Goal: Find contact information: Find contact information

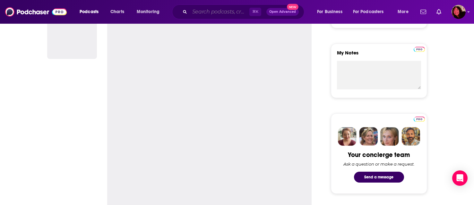
click at [201, 15] on input "Search podcasts, credits, & more..." at bounding box center [220, 12] width 60 height 10
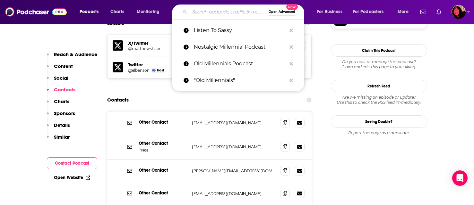
scroll to position [626, 0]
click at [228, 168] on p "[PERSON_NAME][EMAIL_ADDRESS][DOMAIN_NAME]" at bounding box center [233, 170] width 83 height 5
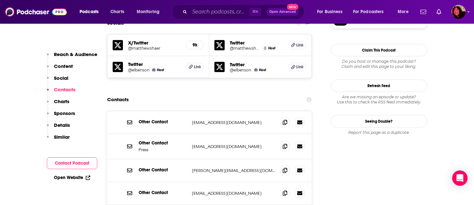
click at [233, 168] on p "[PERSON_NAME][EMAIL_ADDRESS][DOMAIN_NAME]" at bounding box center [233, 170] width 83 height 5
click at [199, 12] on input "Search podcasts, credits, & more..." at bounding box center [220, 12] width 60 height 10
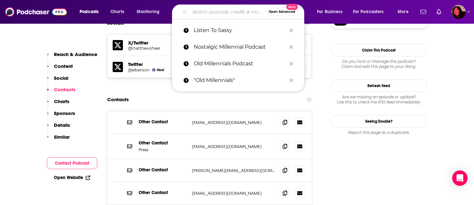
paste input "[US_STATE] City (LAist Studios)"
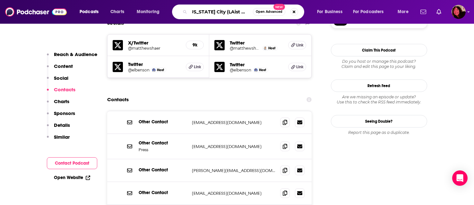
scroll to position [0, 0]
type input "[US_STATE] City"
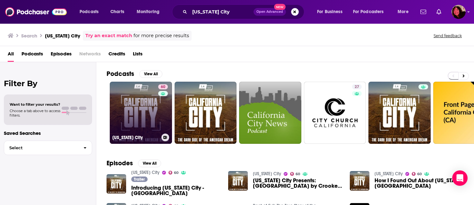
click at [149, 121] on link "60 [US_STATE][GEOGRAPHIC_DATA]" at bounding box center [141, 113] width 62 height 62
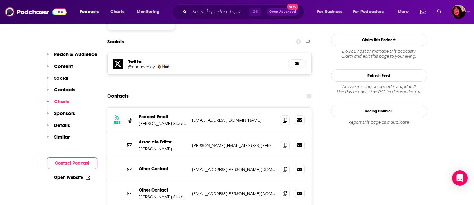
scroll to position [537, 0]
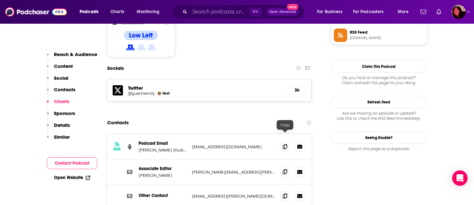
click at [287, 169] on icon at bounding box center [285, 171] width 4 height 5
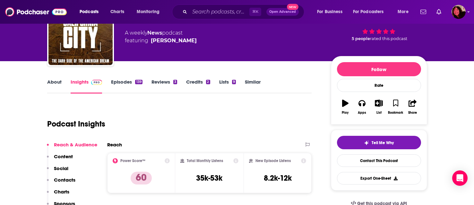
scroll to position [0, 0]
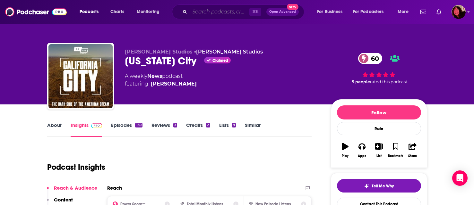
click at [205, 13] on input "Search podcasts, credits, & more..." at bounding box center [220, 12] width 60 height 10
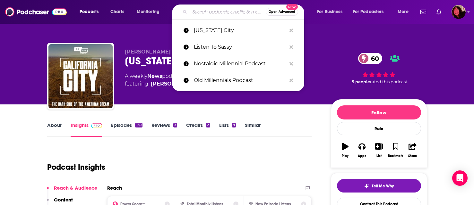
paste input "Nightline podcast"
type input "Nightline podcast"
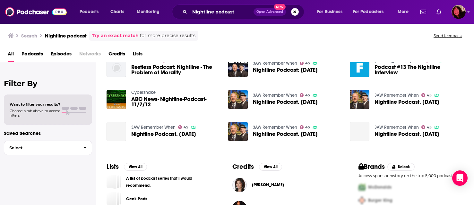
scroll to position [139, 0]
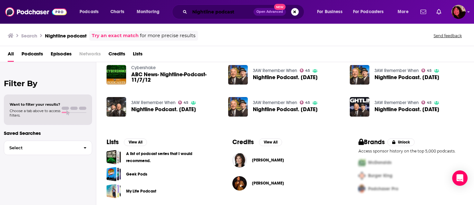
click at [198, 15] on input "Nightline podcast" at bounding box center [222, 12] width 64 height 10
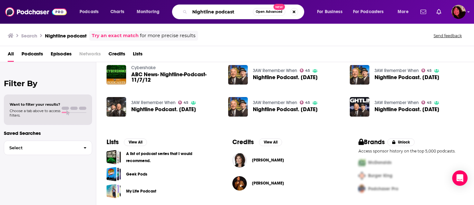
click at [198, 15] on input "Nightline podcast" at bounding box center [221, 12] width 63 height 10
paste input "In the Dark"
type input "In the Dark"
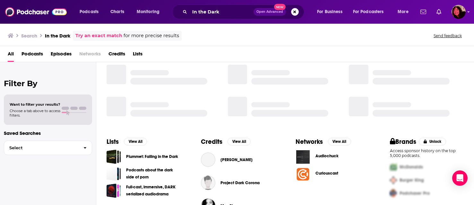
scroll to position [139, 0]
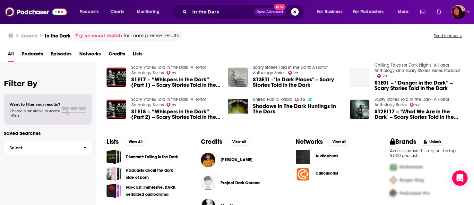
click at [31, 53] on span "Podcasts" at bounding box center [31, 55] width 21 height 13
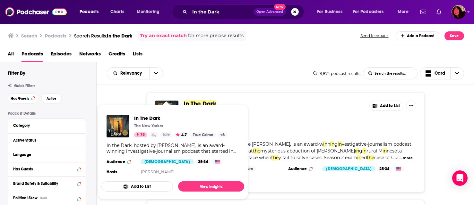
click at [170, 107] on span "In The Dark The New Yorker 78 Idle 4.7 True Crime + 6 In the Dark, hosted by [P…" at bounding box center [172, 152] width 143 height 95
click at [216, 187] on link "View Insights" at bounding box center [211, 186] width 66 height 10
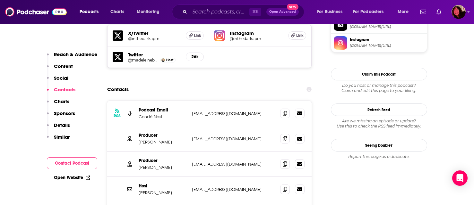
scroll to position [622, 0]
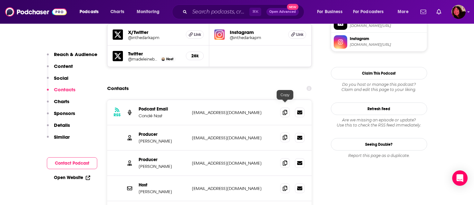
click at [285, 135] on icon at bounding box center [285, 137] width 4 height 5
